Goal: Transaction & Acquisition: Purchase product/service

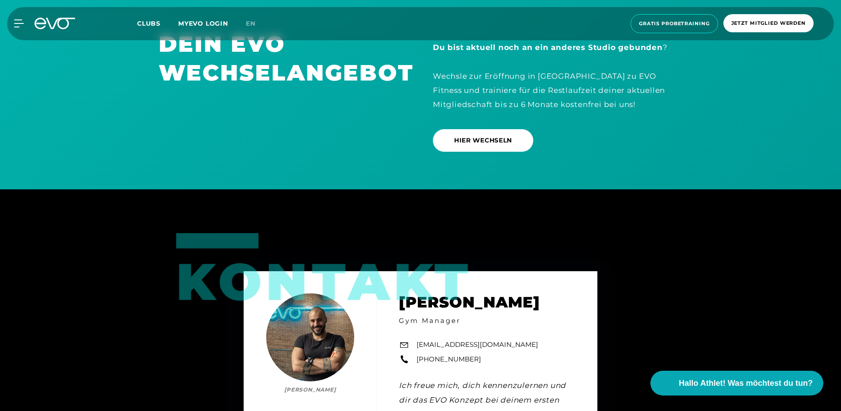
click at [58, 26] on icon at bounding box center [60, 23] width 29 height 11
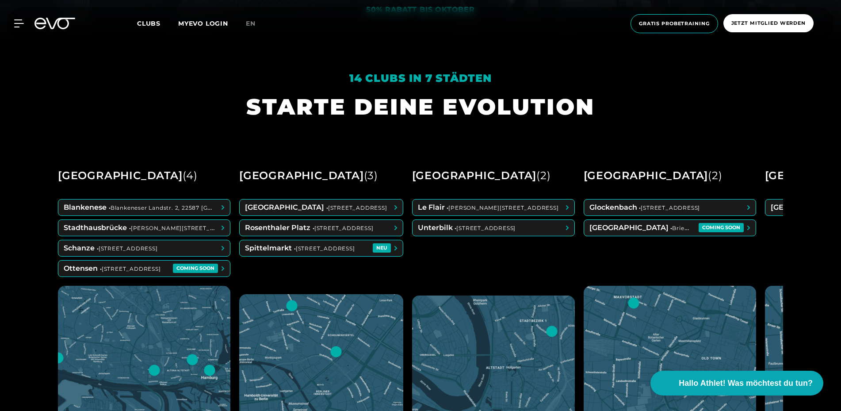
scroll to position [381, 0]
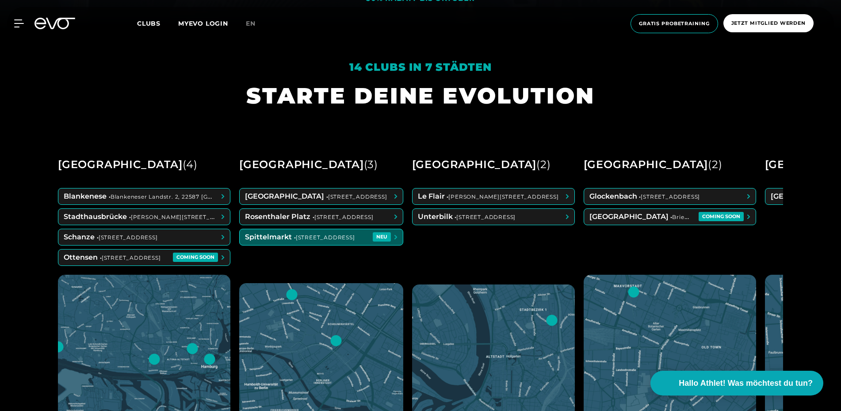
click at [324, 233] on span at bounding box center [321, 237] width 163 height 16
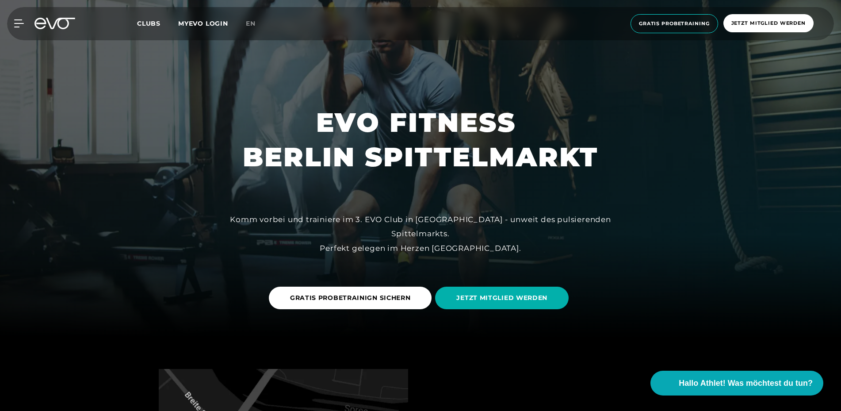
scroll to position [74, 0]
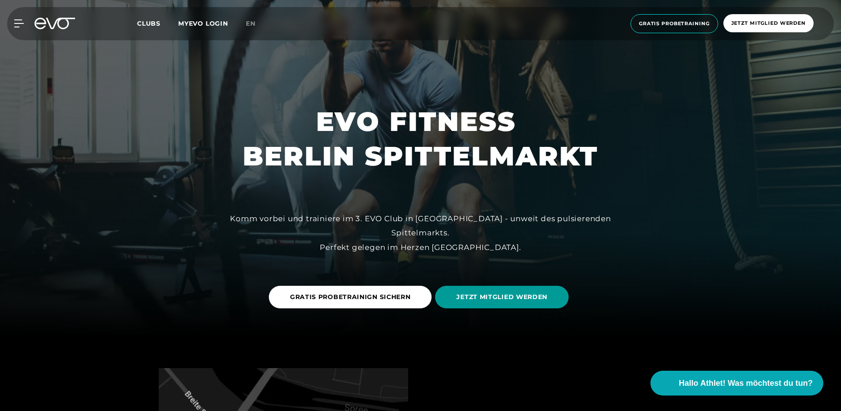
click at [501, 301] on span "JETZT MITGLIED WERDEN" at bounding box center [501, 296] width 91 height 9
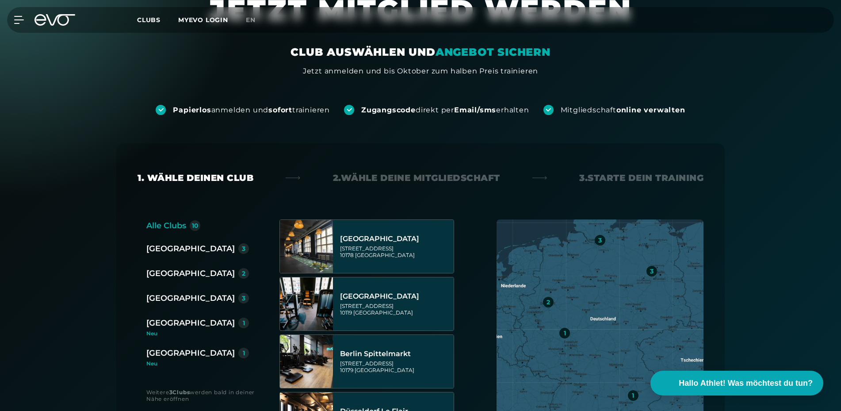
scroll to position [68, 0]
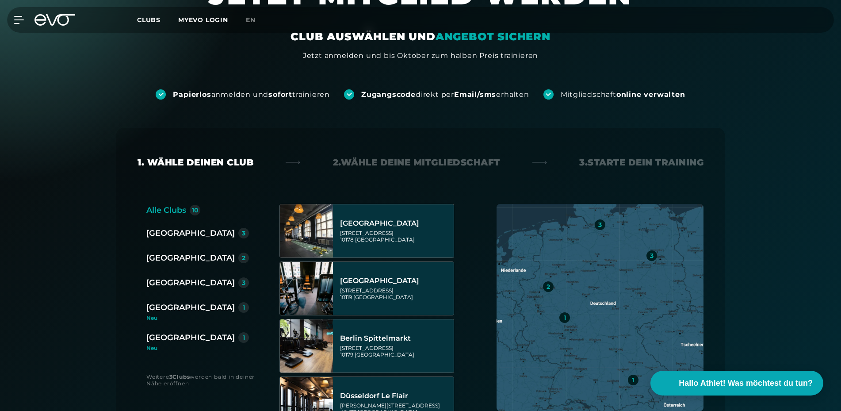
click at [161, 232] on div "[GEOGRAPHIC_DATA]" at bounding box center [190, 233] width 88 height 12
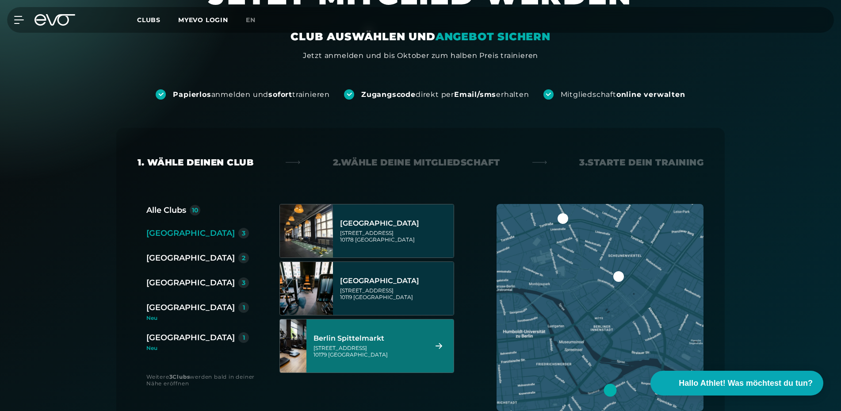
click at [388, 336] on div "Berlin Spittelmarkt" at bounding box center [368, 338] width 111 height 9
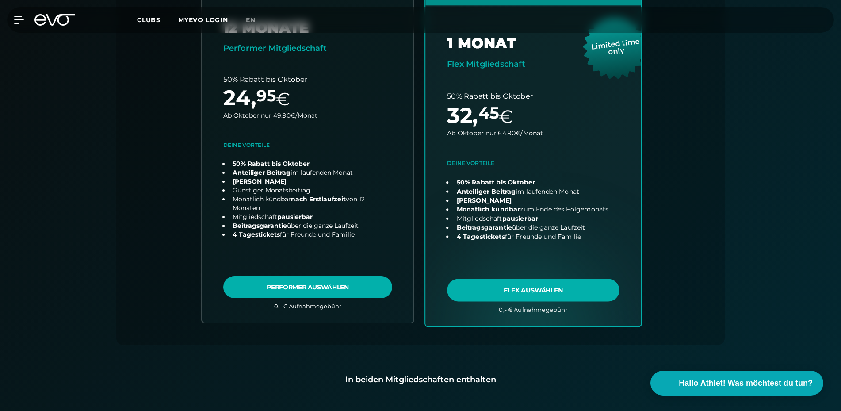
scroll to position [280, 0]
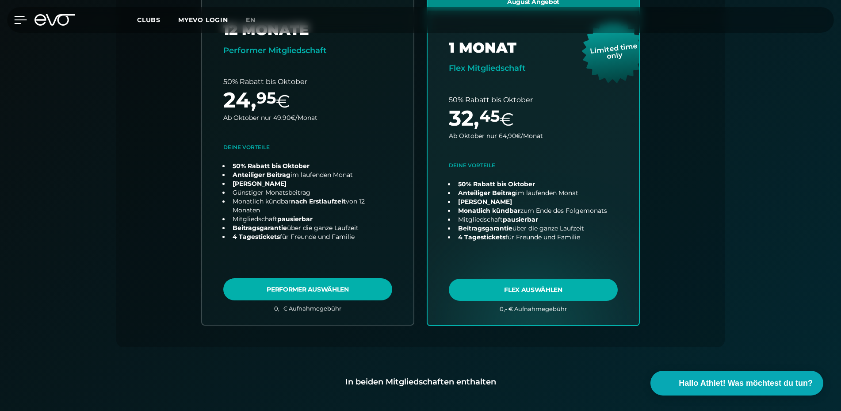
click at [11, 19] on div at bounding box center [13, 20] width 27 height 8
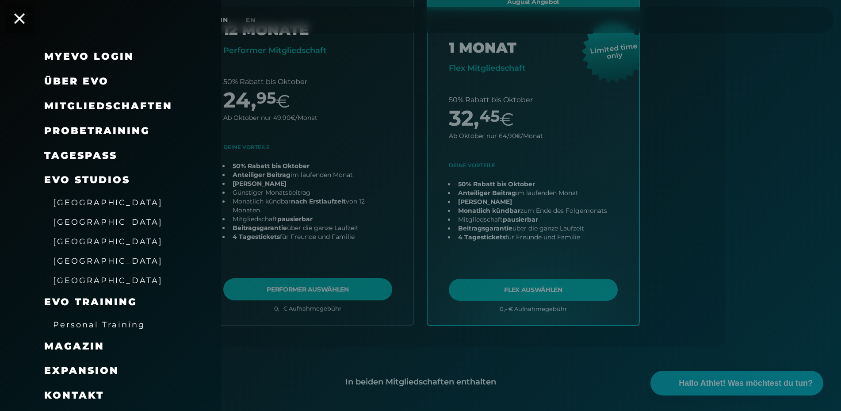
click at [85, 154] on link "TAGESPASS" at bounding box center [80, 155] width 73 height 12
